Goal: Find contact information

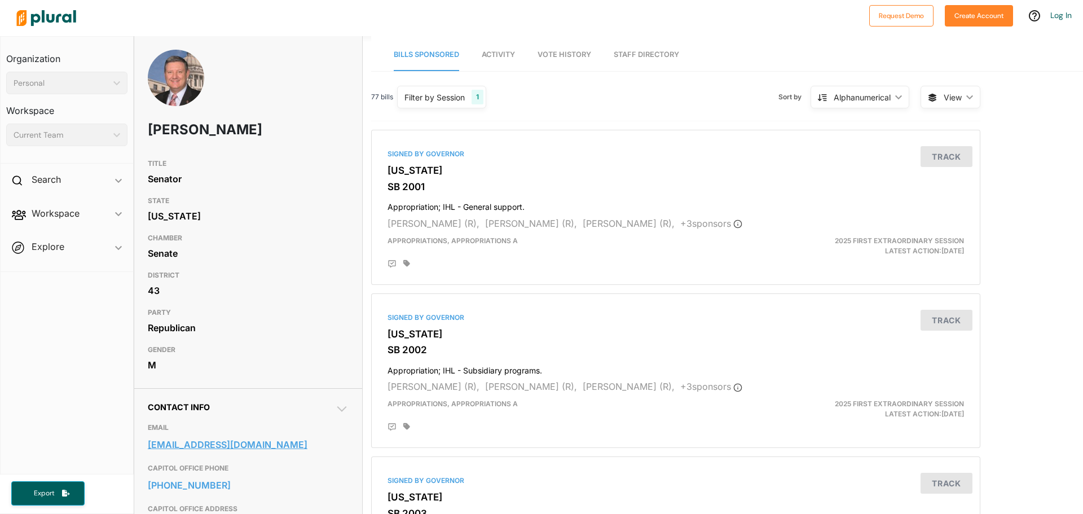
click at [210, 447] on link "ddebar@senate.ms.gov" at bounding box center [248, 444] width 201 height 17
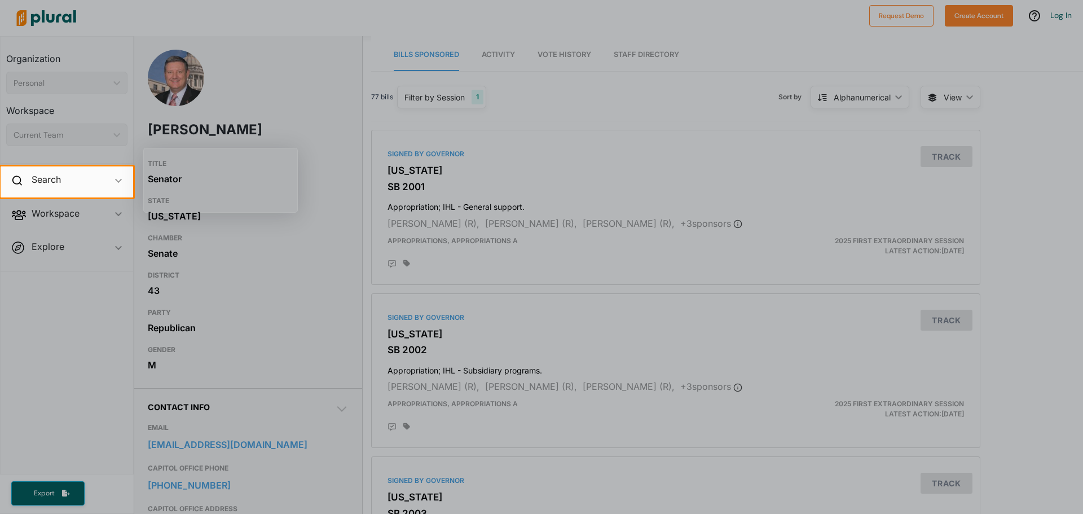
click at [259, 255] on div at bounding box center [541, 355] width 1083 height 316
